Goal: Find specific page/section: Locate a particular part of the current website

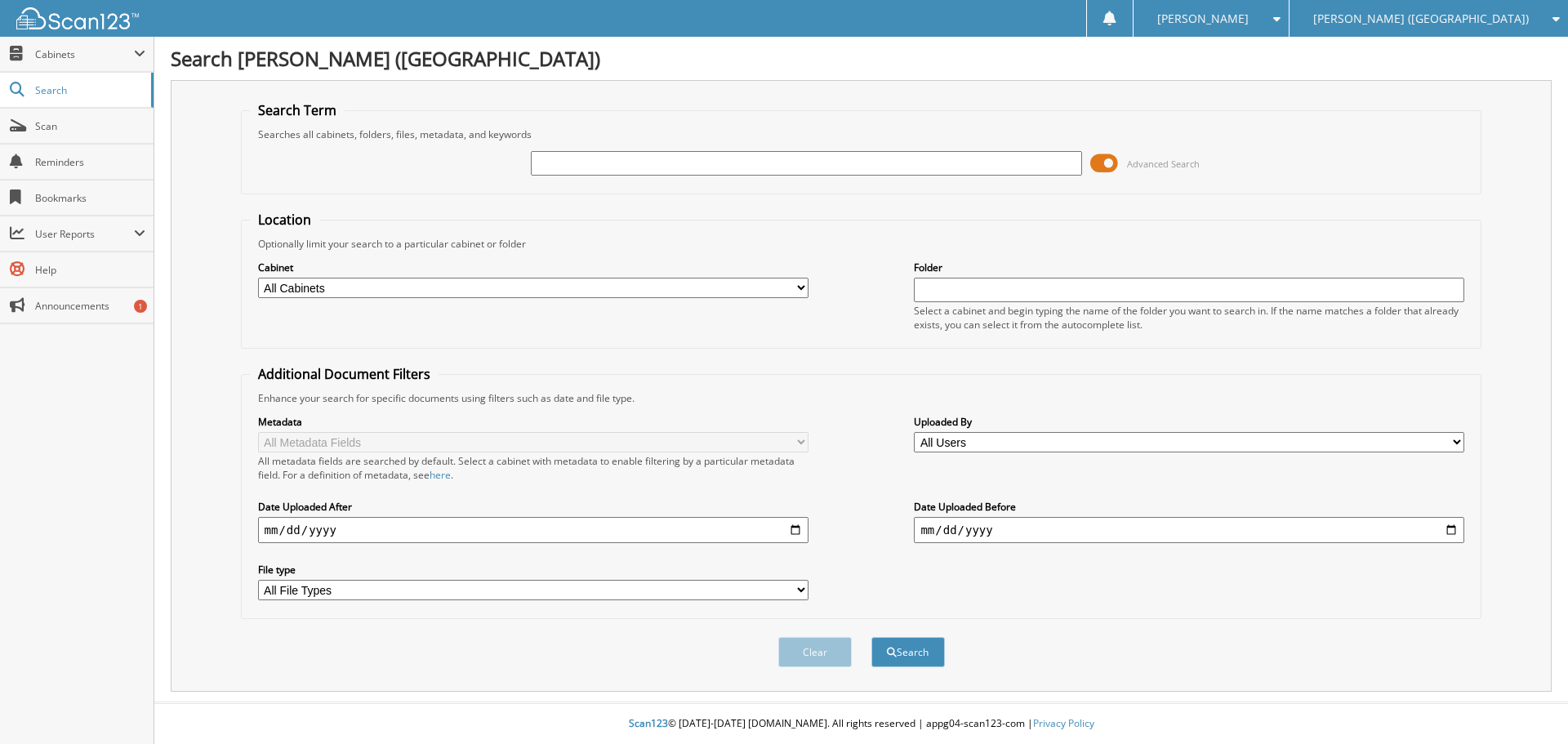
click at [666, 165] on input "text" at bounding box center [805, 163] width 550 height 24
type input "hatfield"
click at [871, 637] on button "Search" at bounding box center [907, 652] width 73 height 30
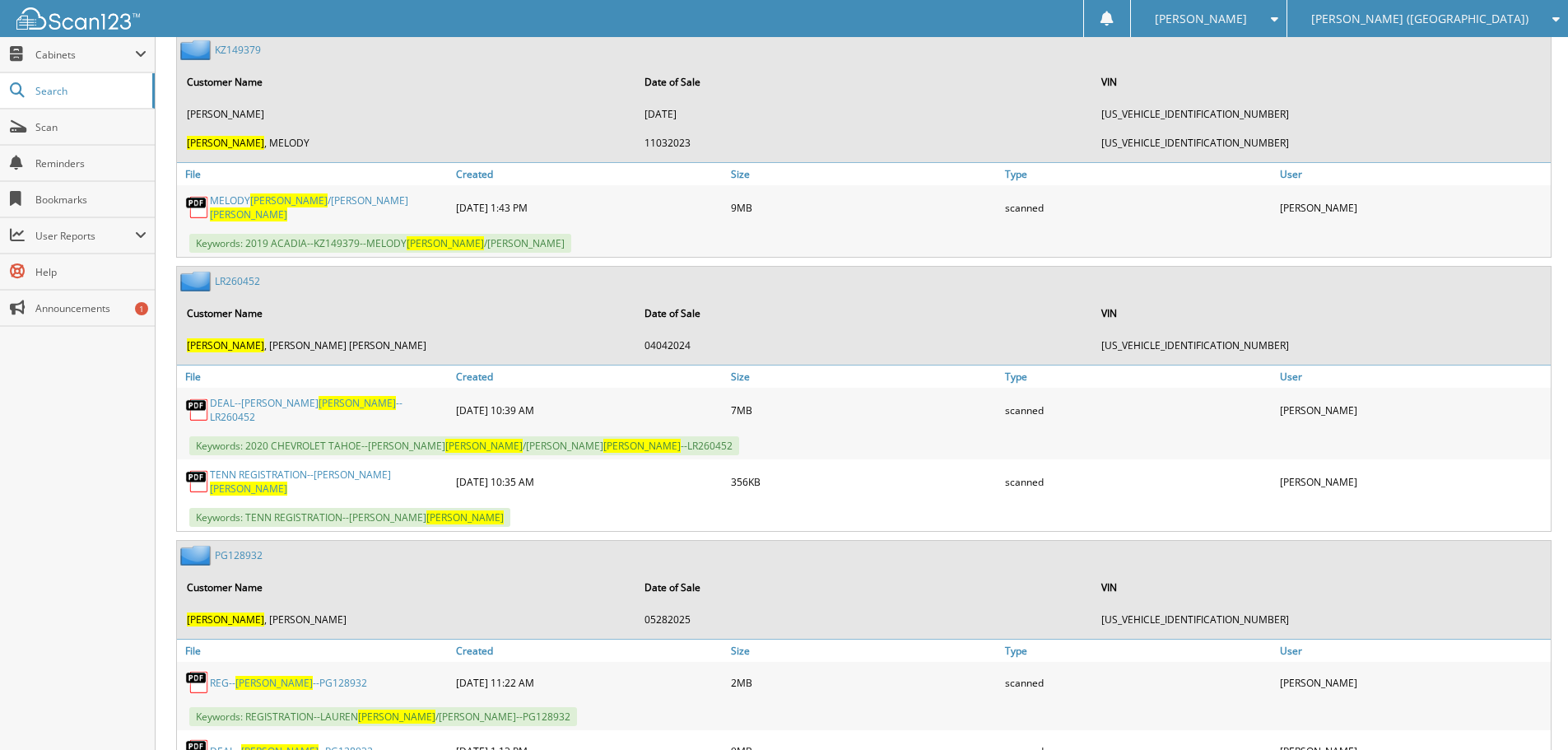
scroll to position [905, 0]
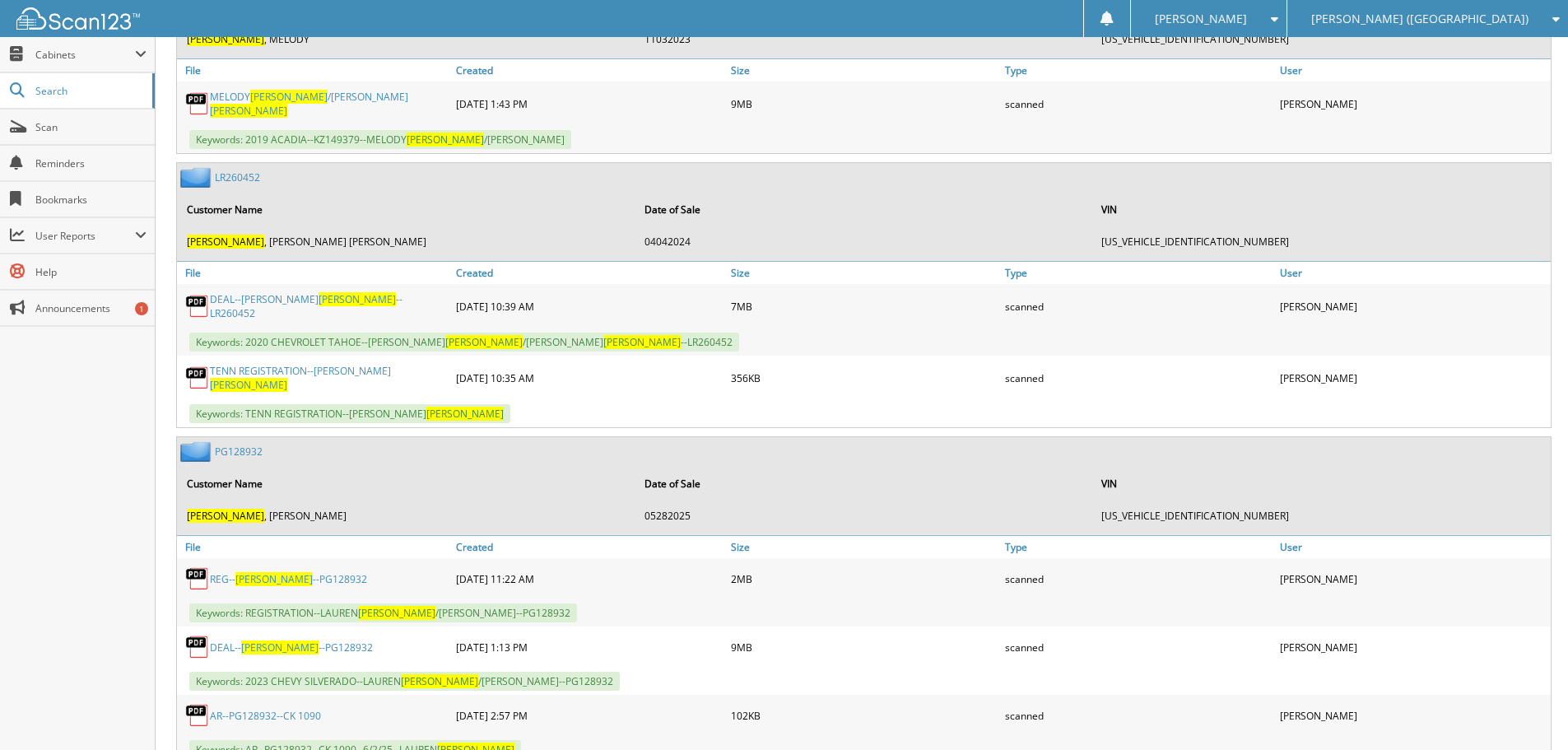
click at [256, 640] on span "HATFIELD" at bounding box center [279, 647] width 77 height 14
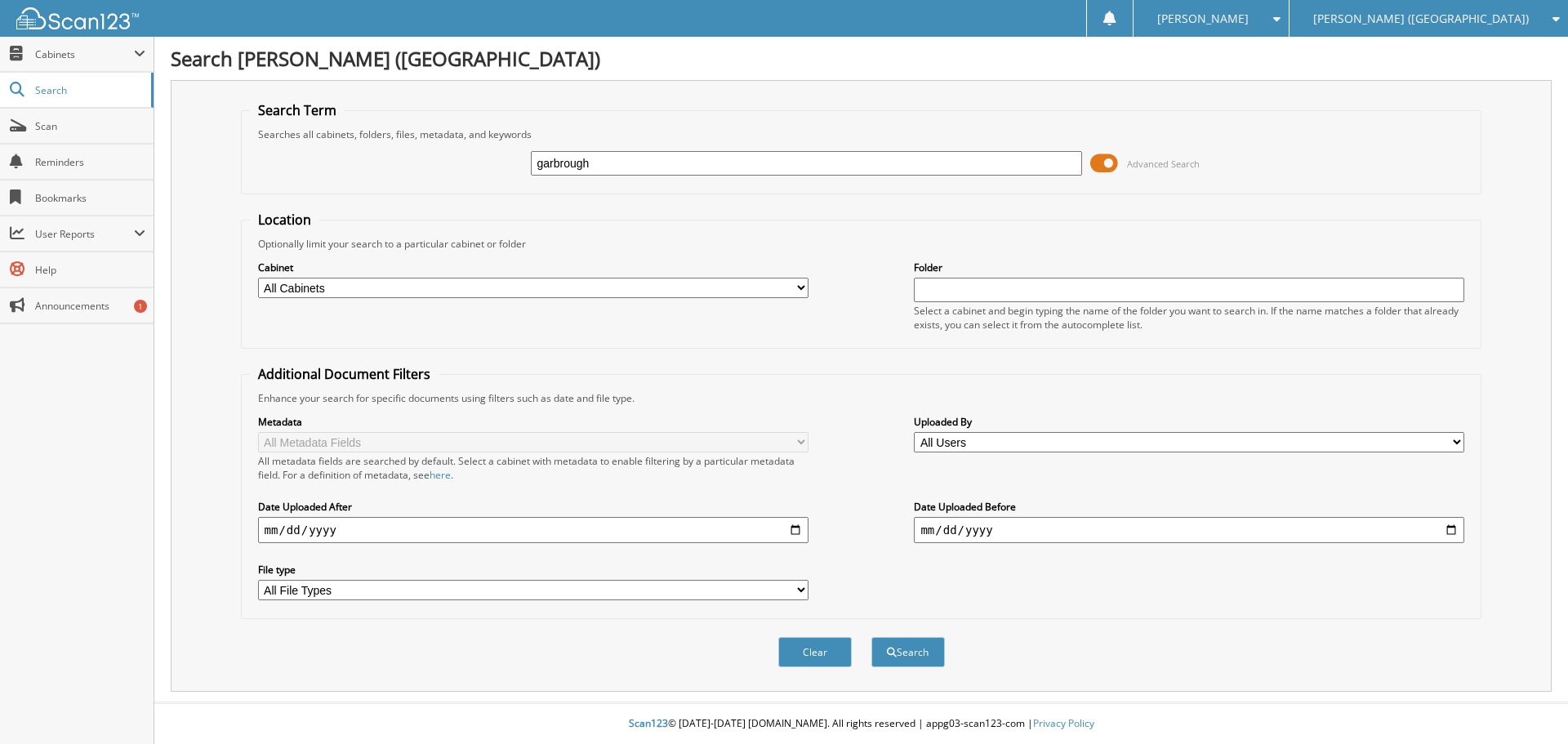
type input "garbrough"
click at [871, 637] on button "Search" at bounding box center [907, 652] width 73 height 30
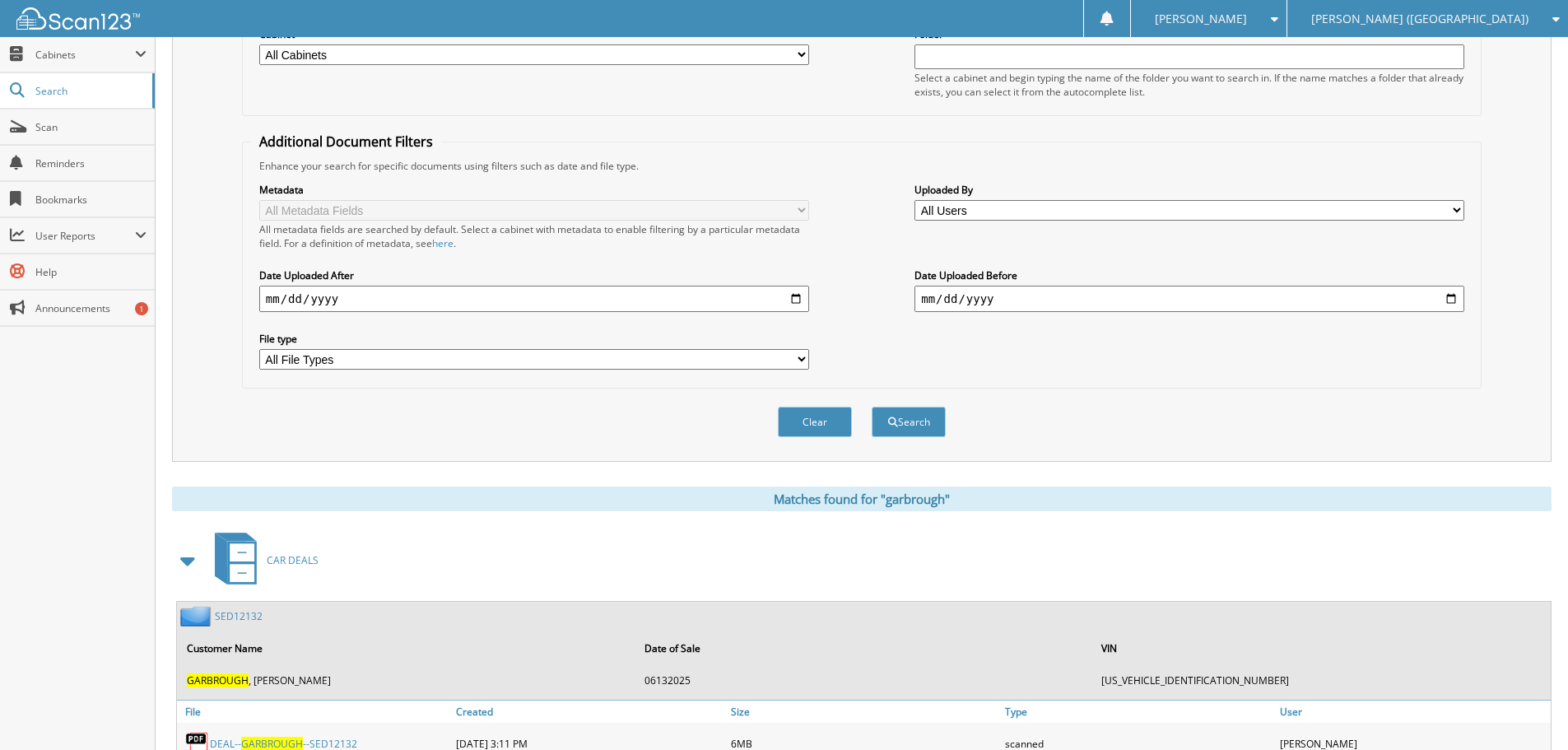
scroll to position [396, 0]
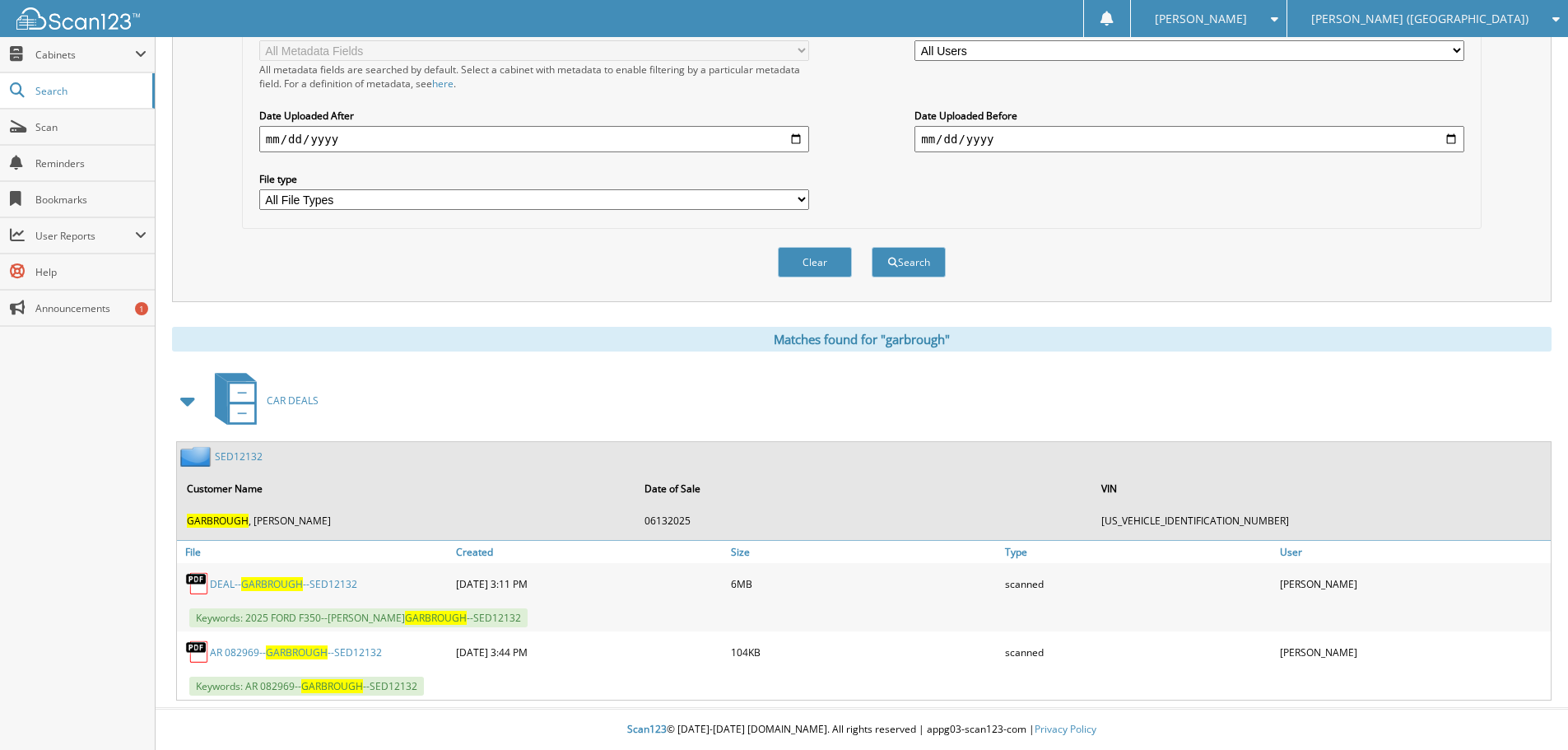
click at [307, 585] on link "DEAL-- GARBROUGH --SED12132" at bounding box center [284, 583] width 147 height 14
